Goal: Information Seeking & Learning: Learn about a topic

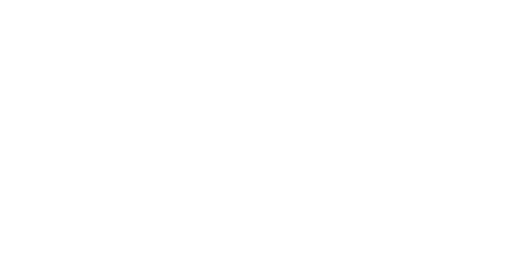
scroll to position [126, 0]
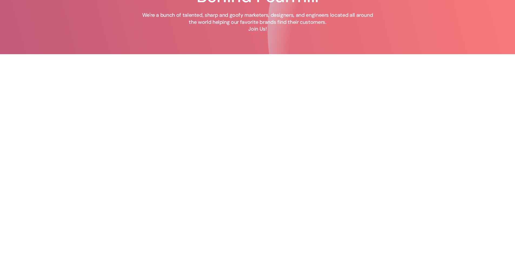
scroll to position [45, 0]
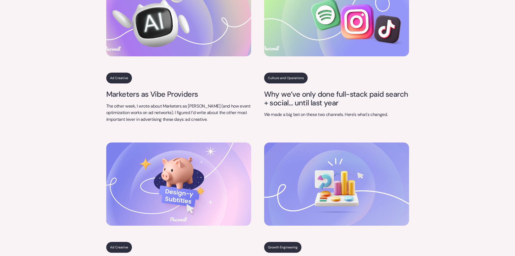
scroll to position [2012, 0]
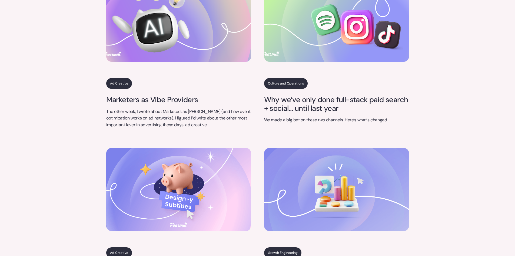
click at [282, 78] on link "Culture and Operations" at bounding box center [286, 83] width 44 height 11
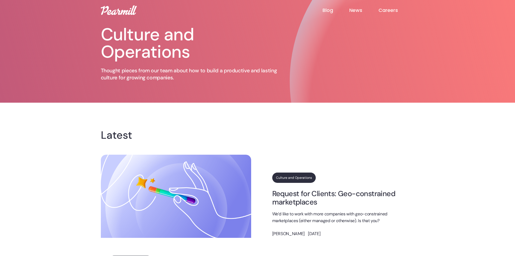
click at [355, 9] on link "News" at bounding box center [363, 10] width 29 height 6
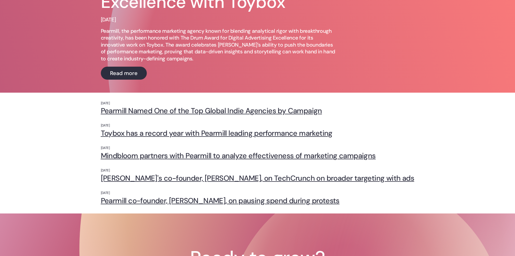
scroll to position [81, 0]
